Goal: Information Seeking & Learning: Find specific page/section

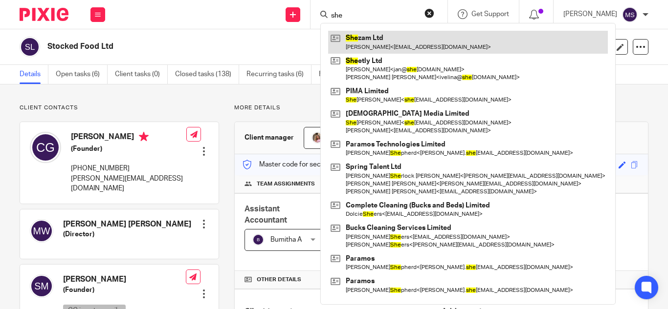
type input "she"
click at [371, 41] on link at bounding box center [468, 42] width 280 height 22
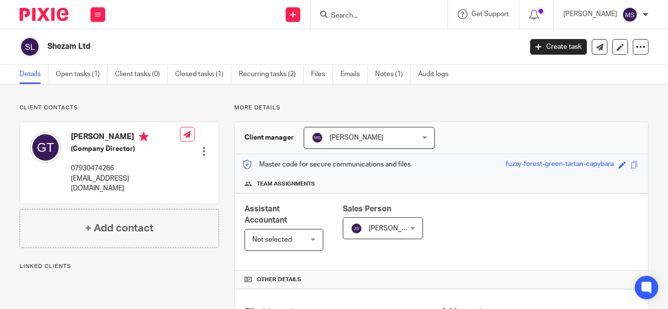
scroll to position [323, 0]
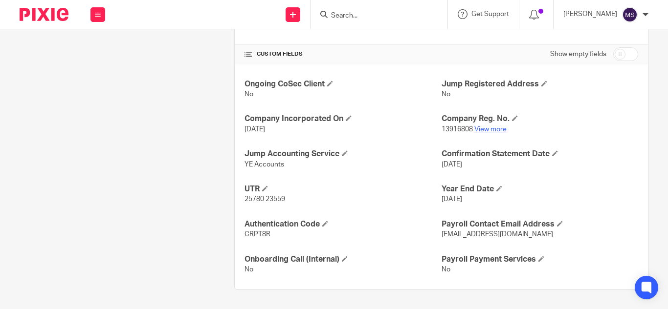
click at [476, 130] on link "View more" at bounding box center [490, 129] width 32 height 7
click at [338, 4] on div at bounding box center [378, 14] width 137 height 29
click at [338, 10] on form at bounding box center [382, 14] width 104 height 12
click at [338, 12] on input "Search" at bounding box center [374, 16] width 88 height 9
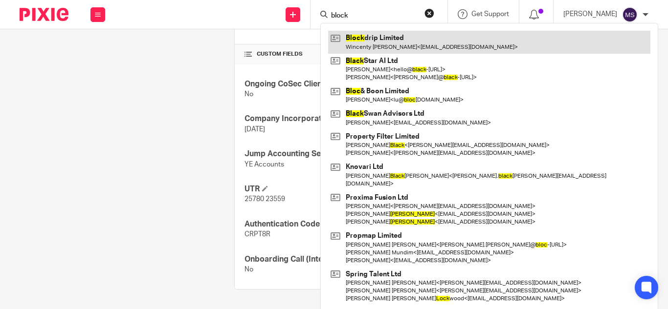
type input "block"
click at [370, 35] on link at bounding box center [489, 42] width 322 height 22
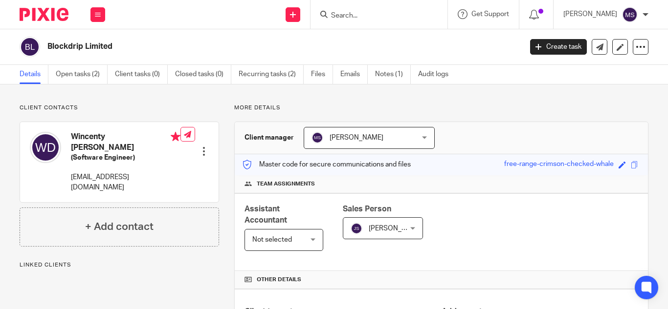
scroll to position [333, 0]
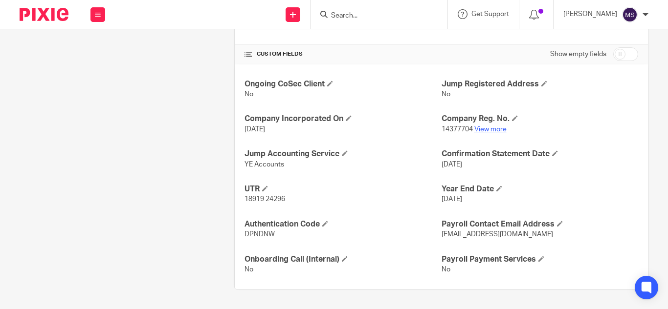
click at [490, 129] on link "View more" at bounding box center [490, 129] width 32 height 7
click at [365, 14] on input "Search" at bounding box center [374, 16] width 88 height 9
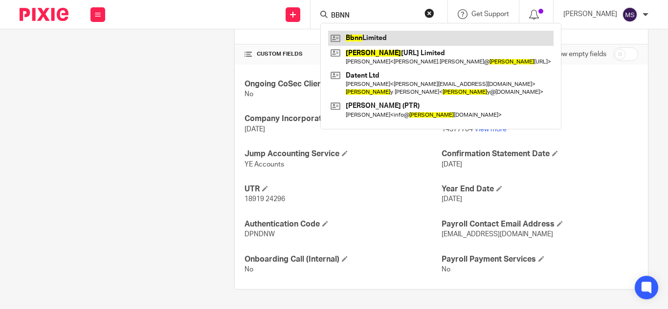
type input "BBNN"
click at [374, 35] on link at bounding box center [440, 38] width 225 height 15
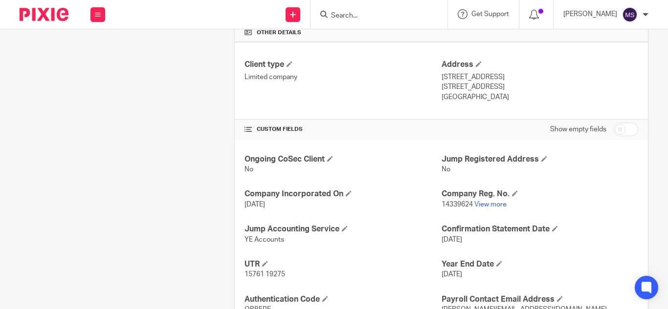
scroll to position [257, 0]
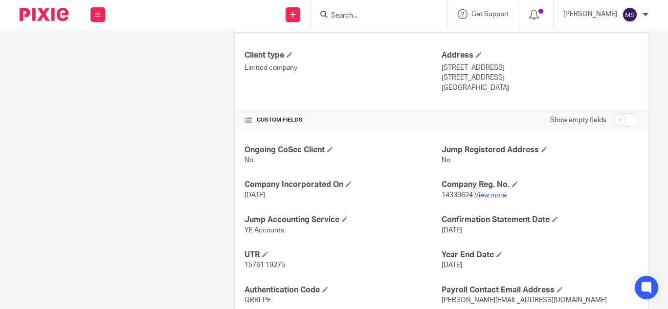
click at [485, 195] on link "View more" at bounding box center [490, 195] width 32 height 7
click at [330, 16] on input "Search" at bounding box center [374, 16] width 88 height 9
type input "d"
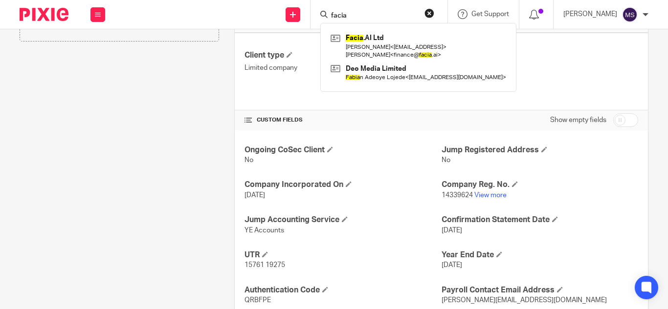
type input "facia"
click at [349, 29] on div "Facia .AI Ltd Amir Saddique < corporate@bpro.ai > Khurram Akhtar < finance@ fac…" at bounding box center [418, 57] width 196 height 69
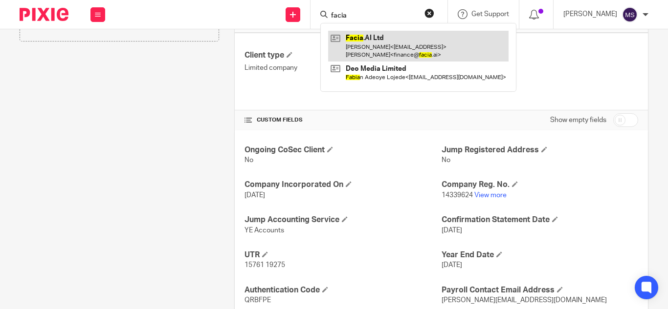
click at [379, 51] on link at bounding box center [418, 46] width 180 height 30
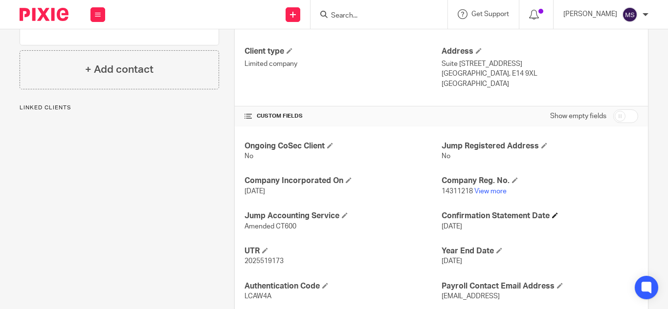
scroll to position [301, 0]
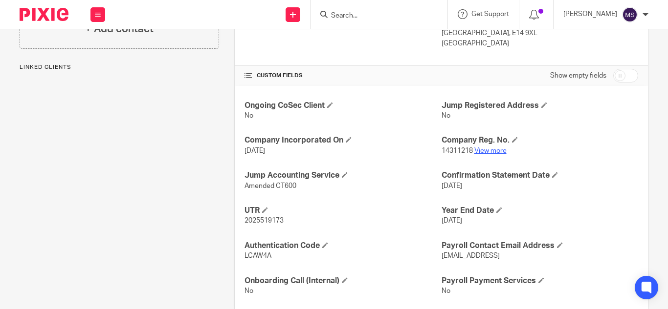
click at [491, 151] on link "View more" at bounding box center [490, 151] width 32 height 7
click at [330, 14] on input "Search" at bounding box center [374, 16] width 88 height 9
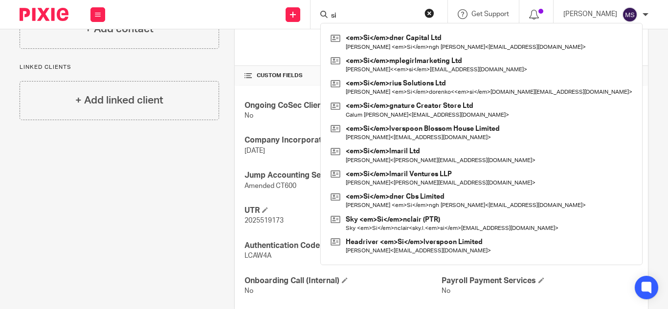
type input "s"
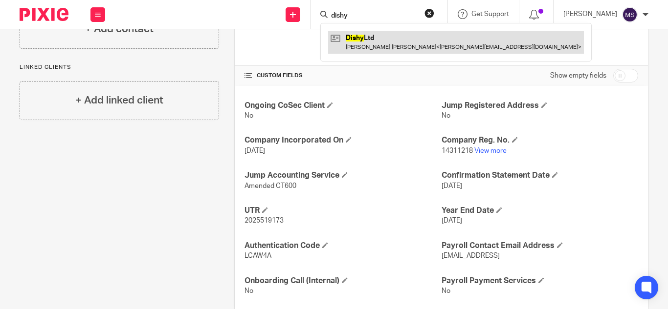
type input "dishy"
click at [373, 47] on link at bounding box center [456, 42] width 256 height 22
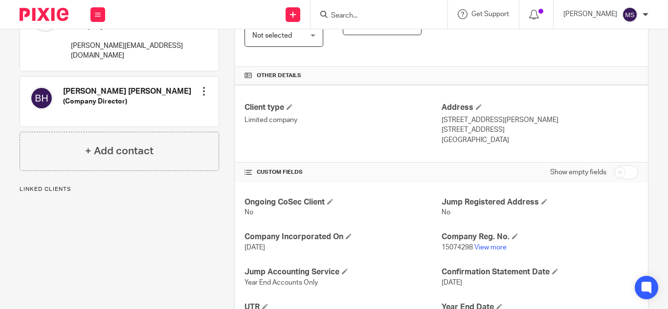
scroll to position [224, 0]
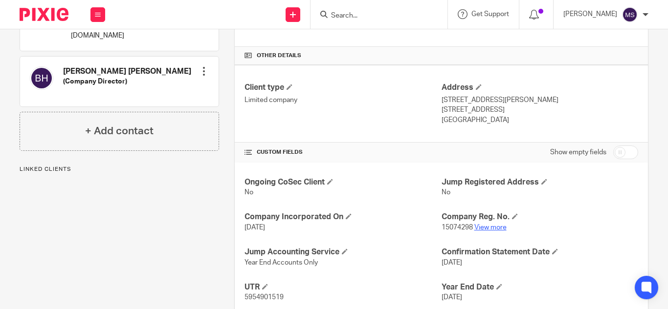
click at [485, 226] on link "View more" at bounding box center [490, 227] width 32 height 7
click at [330, 20] on input "Search" at bounding box center [374, 16] width 88 height 9
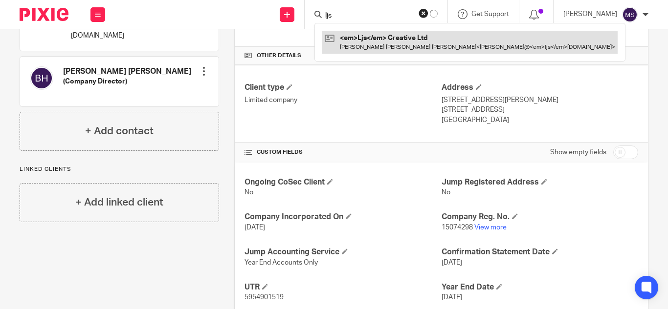
type input "ljs"
click at [363, 40] on link at bounding box center [469, 42] width 295 height 22
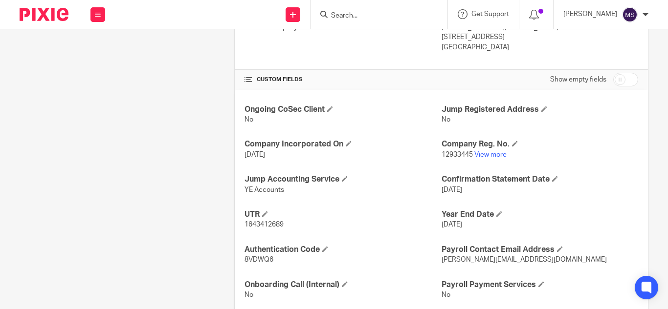
scroll to position [303, 0]
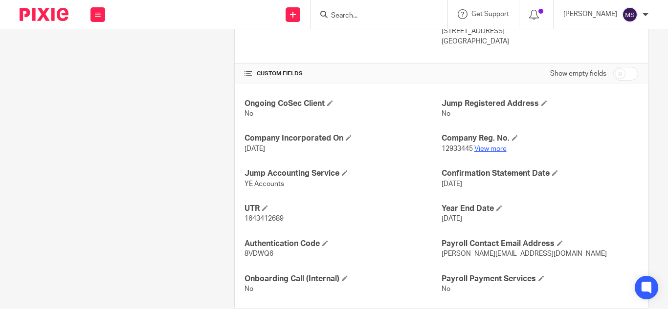
click at [492, 148] on link "View more" at bounding box center [490, 149] width 32 height 7
click at [330, 16] on input "Search" at bounding box center [374, 16] width 88 height 9
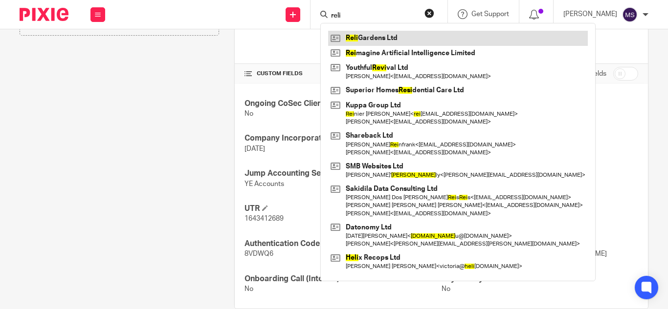
type input "reli"
click at [359, 35] on link at bounding box center [458, 38] width 260 height 15
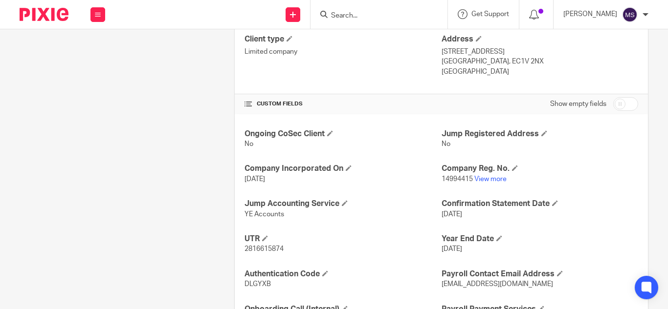
scroll to position [296, 0]
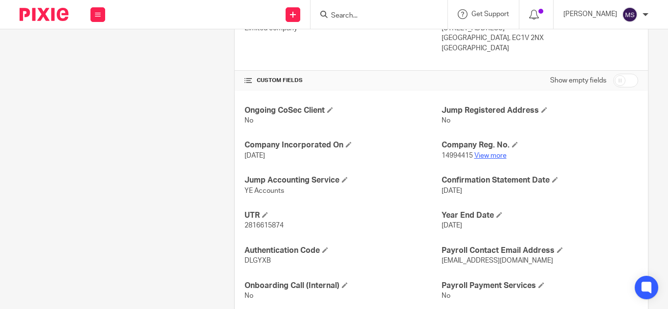
click at [482, 154] on link "View more" at bounding box center [490, 155] width 32 height 7
click at [330, 12] on input "Search" at bounding box center [374, 16] width 88 height 9
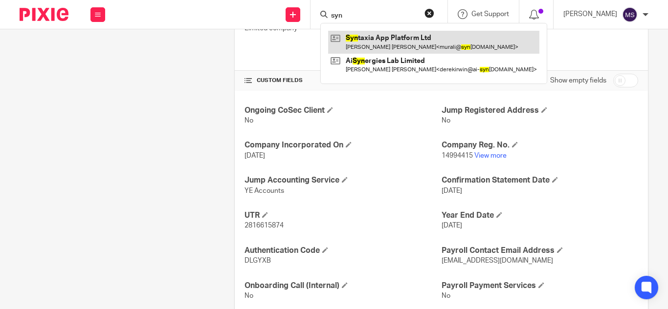
type input "syn"
click at [362, 32] on link at bounding box center [433, 42] width 211 height 22
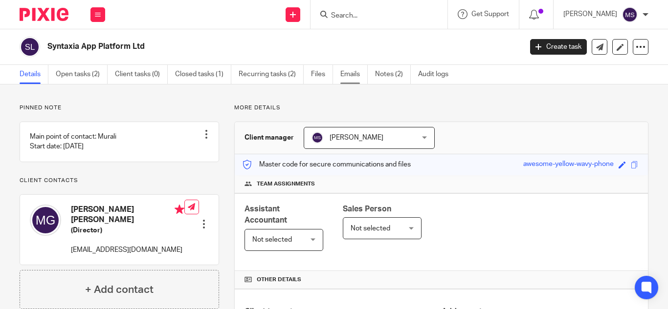
click at [356, 77] on link "Emails" at bounding box center [353, 74] width 27 height 19
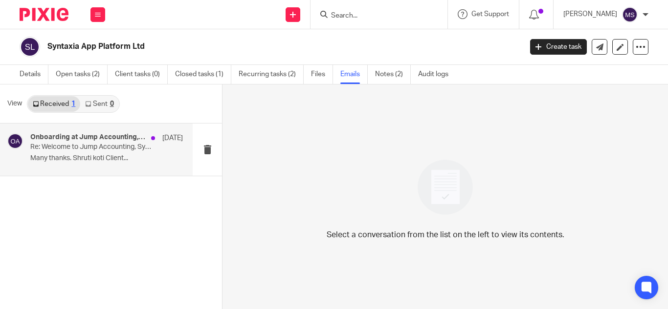
click at [95, 160] on p "Many thanks. Shruti koti Client..." at bounding box center [106, 158] width 152 height 8
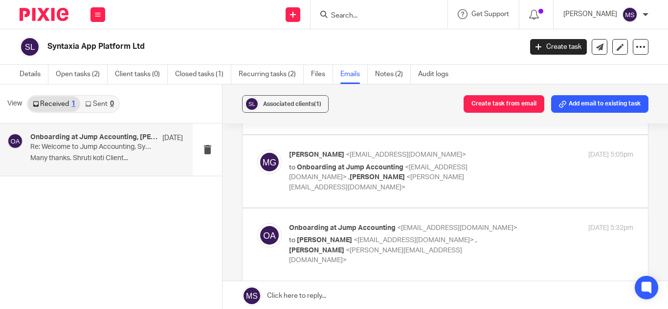
scroll to position [317, 0]
click at [358, 176] on span "<onboarding@jumpaccounting.co.uk>" at bounding box center [378, 173] width 178 height 17
checkbox input "true"
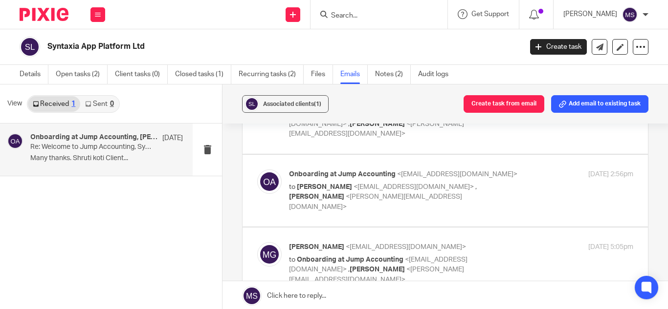
scroll to position [221, 0]
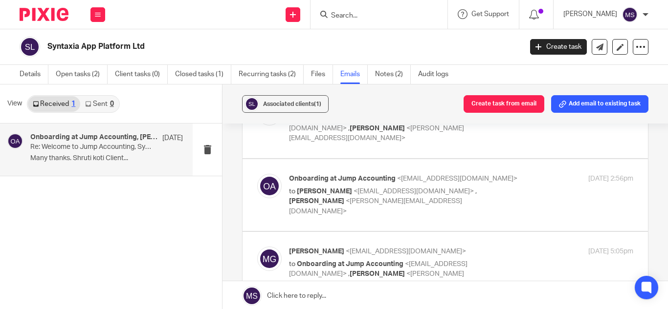
click at [371, 217] on label at bounding box center [444, 195] width 405 height 72
click at [257, 174] on input "checkbox" at bounding box center [257, 173] width 0 height 0
checkbox input "true"
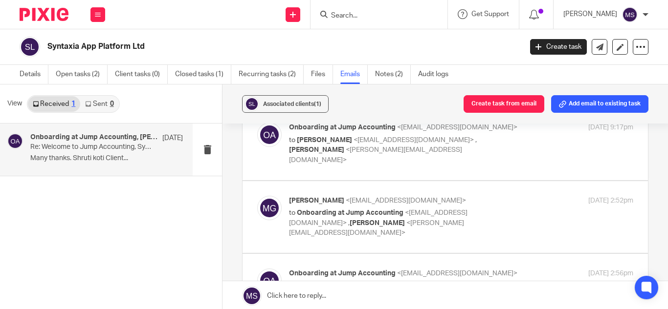
scroll to position [109, 0]
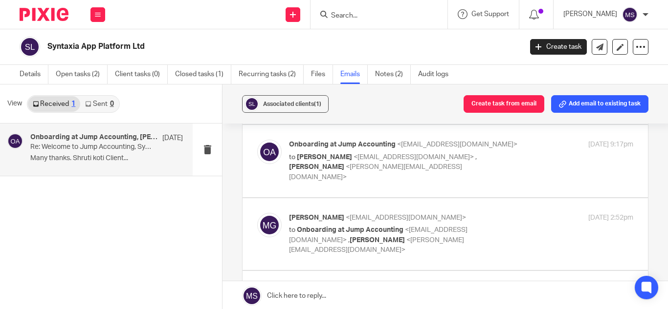
click at [355, 256] on label at bounding box center [444, 234] width 405 height 72
click at [257, 213] on input "checkbox" at bounding box center [257, 213] width 0 height 0
checkbox input "true"
click at [103, 106] on link "Sent 0" at bounding box center [99, 104] width 38 height 16
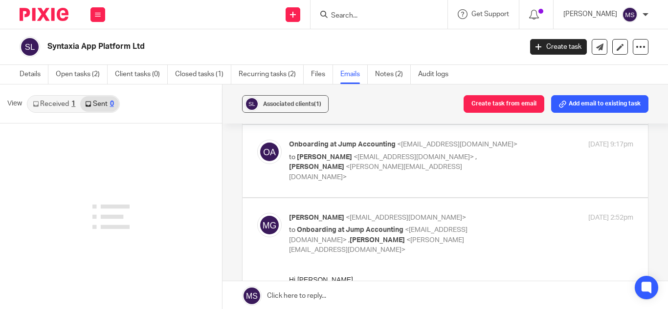
click at [75, 107] on div "1" at bounding box center [73, 104] width 4 height 7
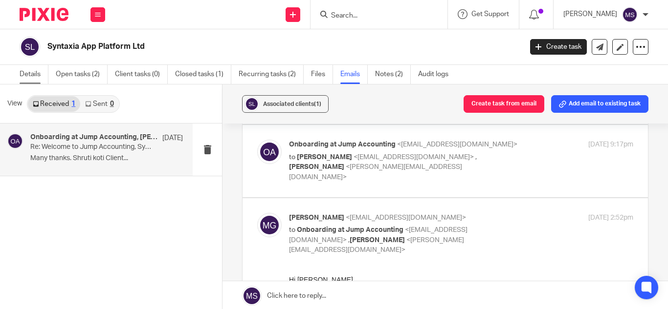
click at [34, 73] on link "Details" at bounding box center [34, 74] width 29 height 19
